Goal: Communication & Community: Answer question/provide support

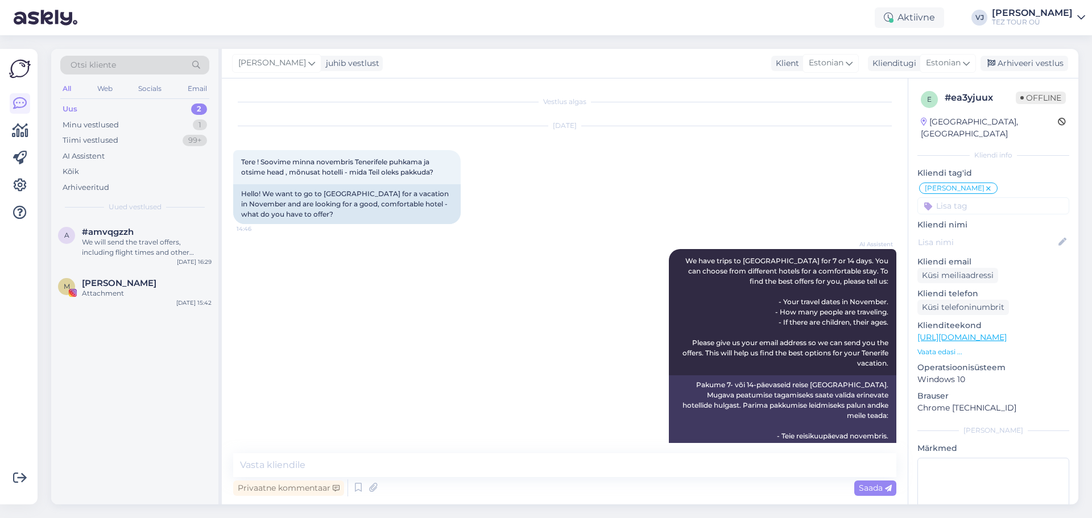
scroll to position [2697, 0]
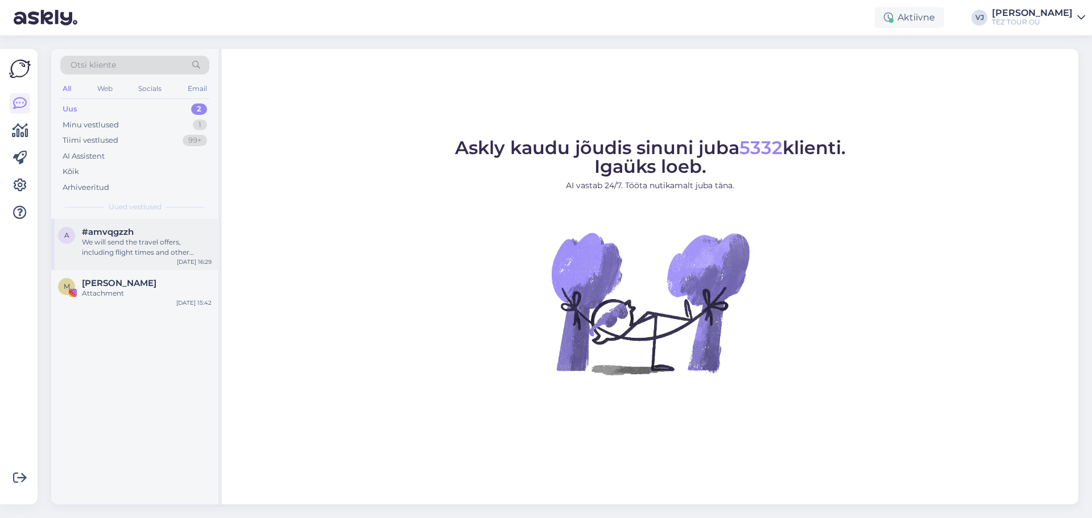
click at [129, 239] on div "We will send the travel offers, including flight times and other details for yo…" at bounding box center [147, 247] width 130 height 20
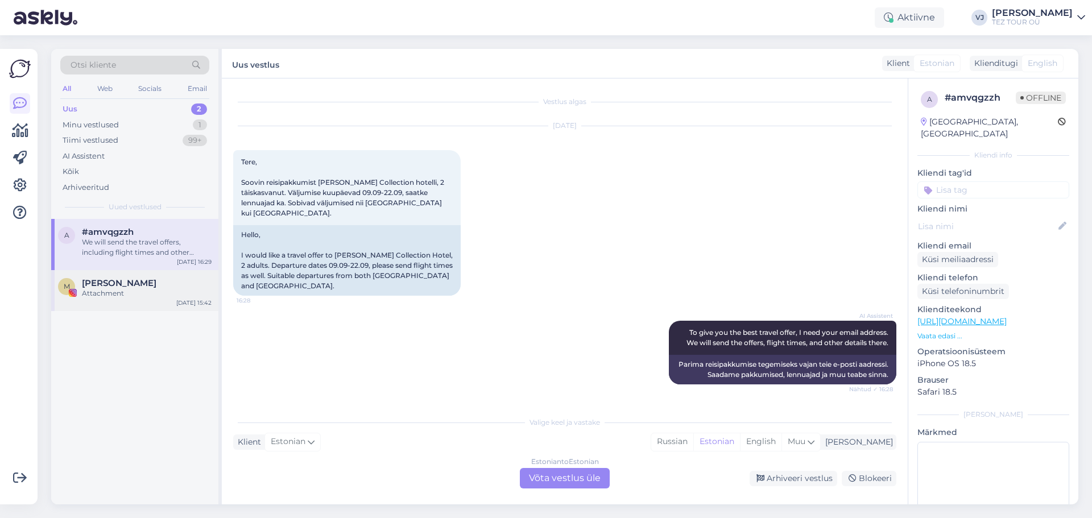
click at [156, 276] on div "M [PERSON_NAME] Attachment [DATE] 15:42" at bounding box center [134, 290] width 167 height 41
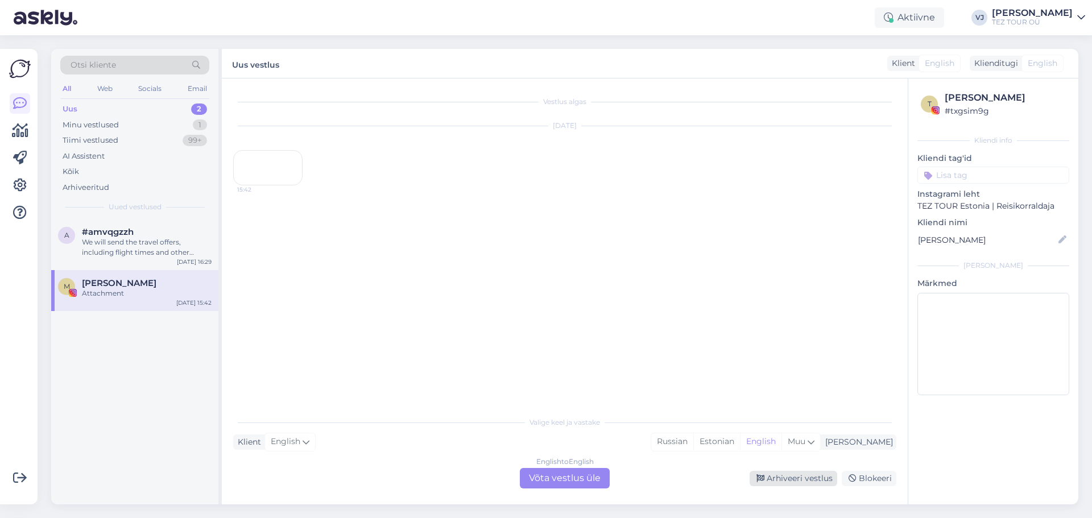
click at [811, 482] on div "Arhiveeri vestlus" at bounding box center [794, 478] width 88 height 15
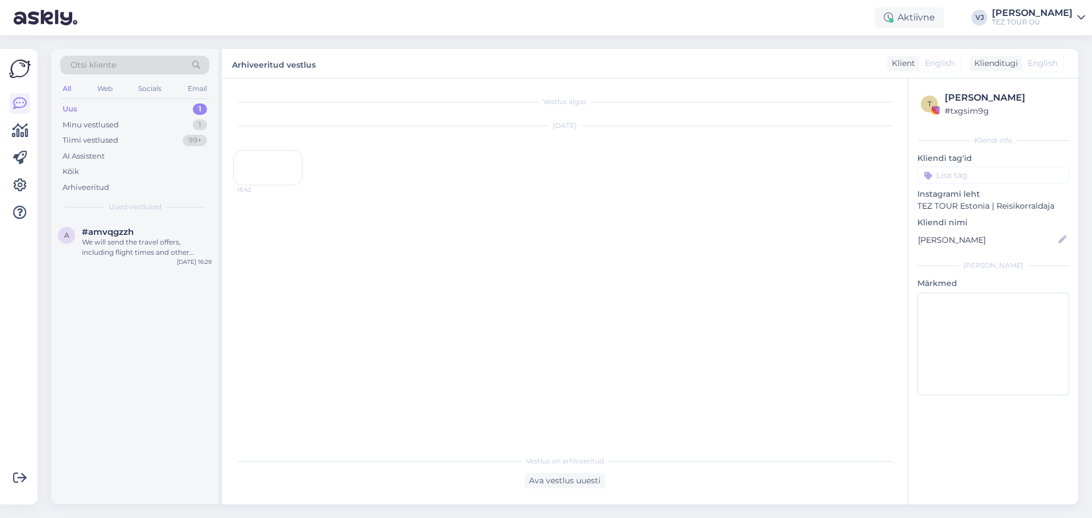
click at [558, 198] on div "[DATE] 15:42" at bounding box center [564, 156] width 663 height 84
click at [161, 249] on div "We will send the travel offers, including flight times and other details for yo…" at bounding box center [147, 247] width 130 height 20
